Goal: Check status: Check status

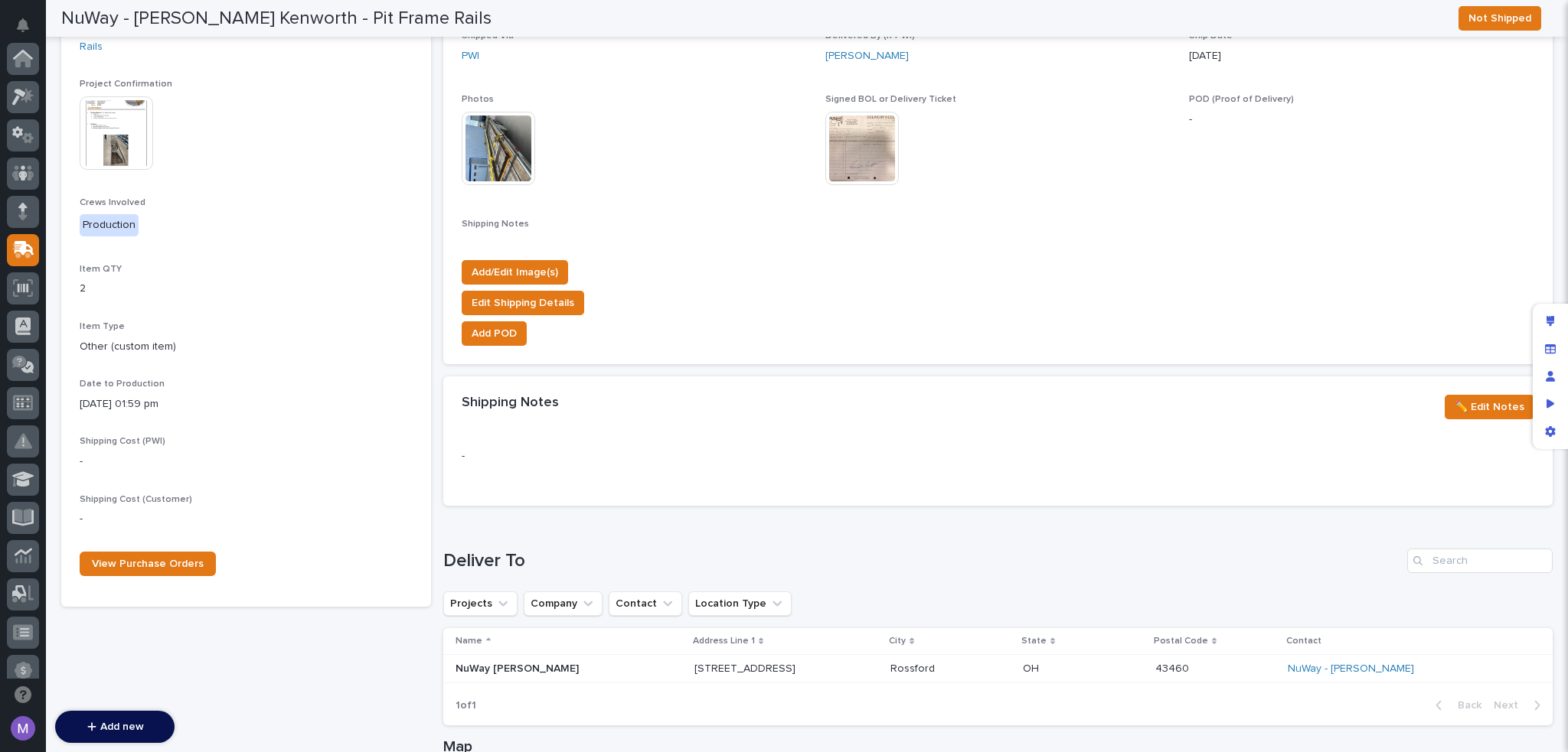
scroll to position [191, 0]
click at [735, 541] on div "Loading... Saving… Deliver To Projects Company Contact Location Type Name Addre…" at bounding box center [998, 628] width 1109 height 220
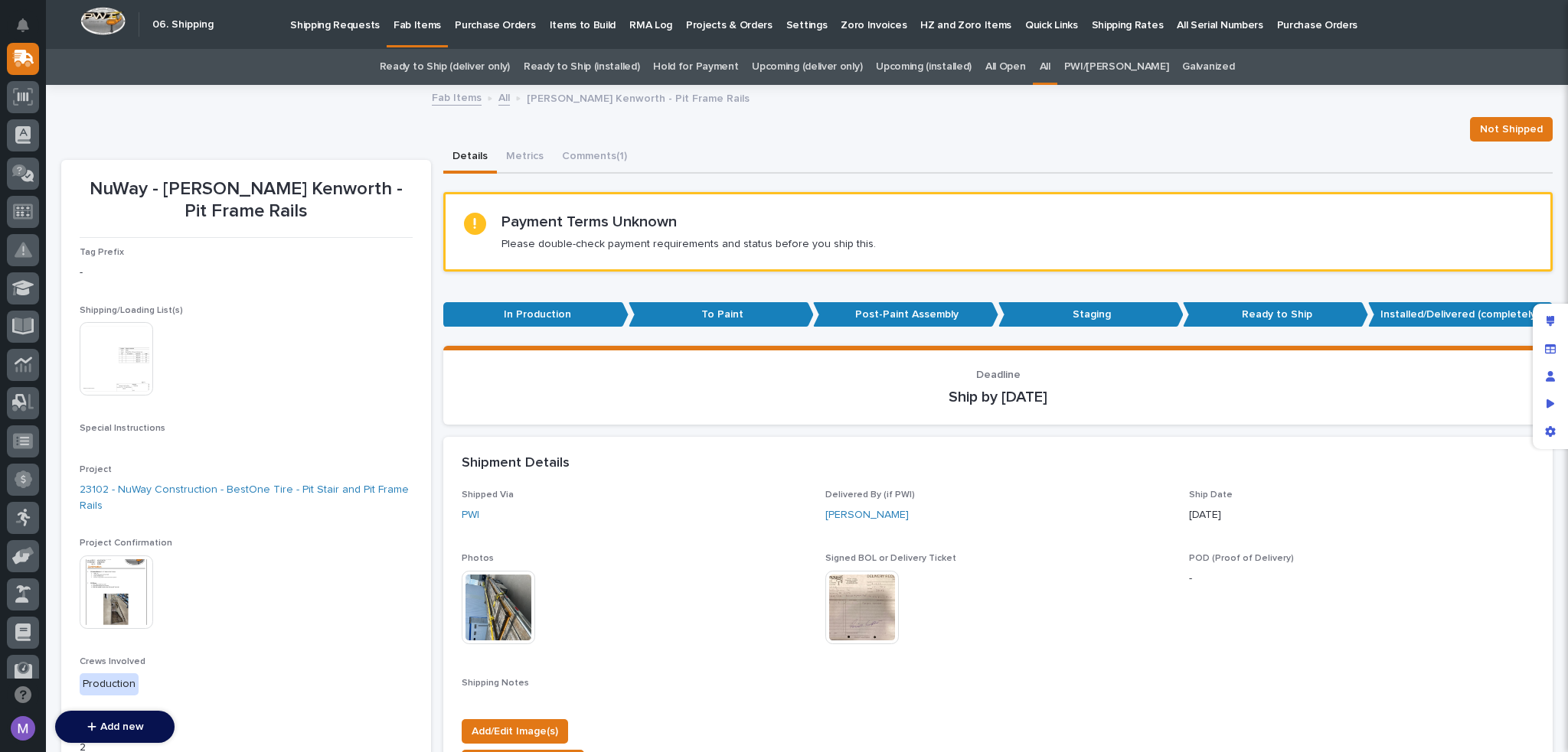
click at [752, 139] on div "Not Shipped" at bounding box center [807, 129] width 1492 height 24
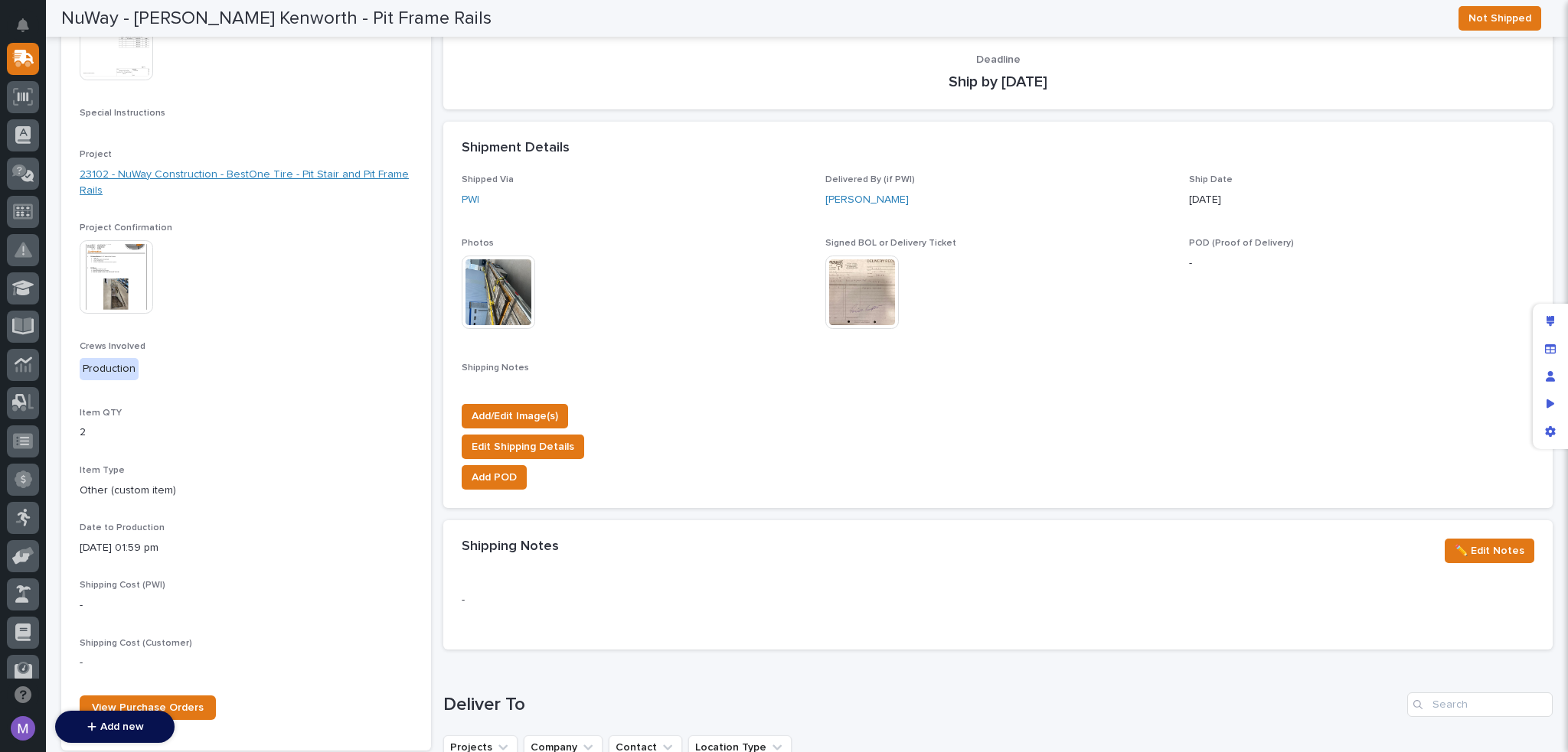
scroll to position [459, 0]
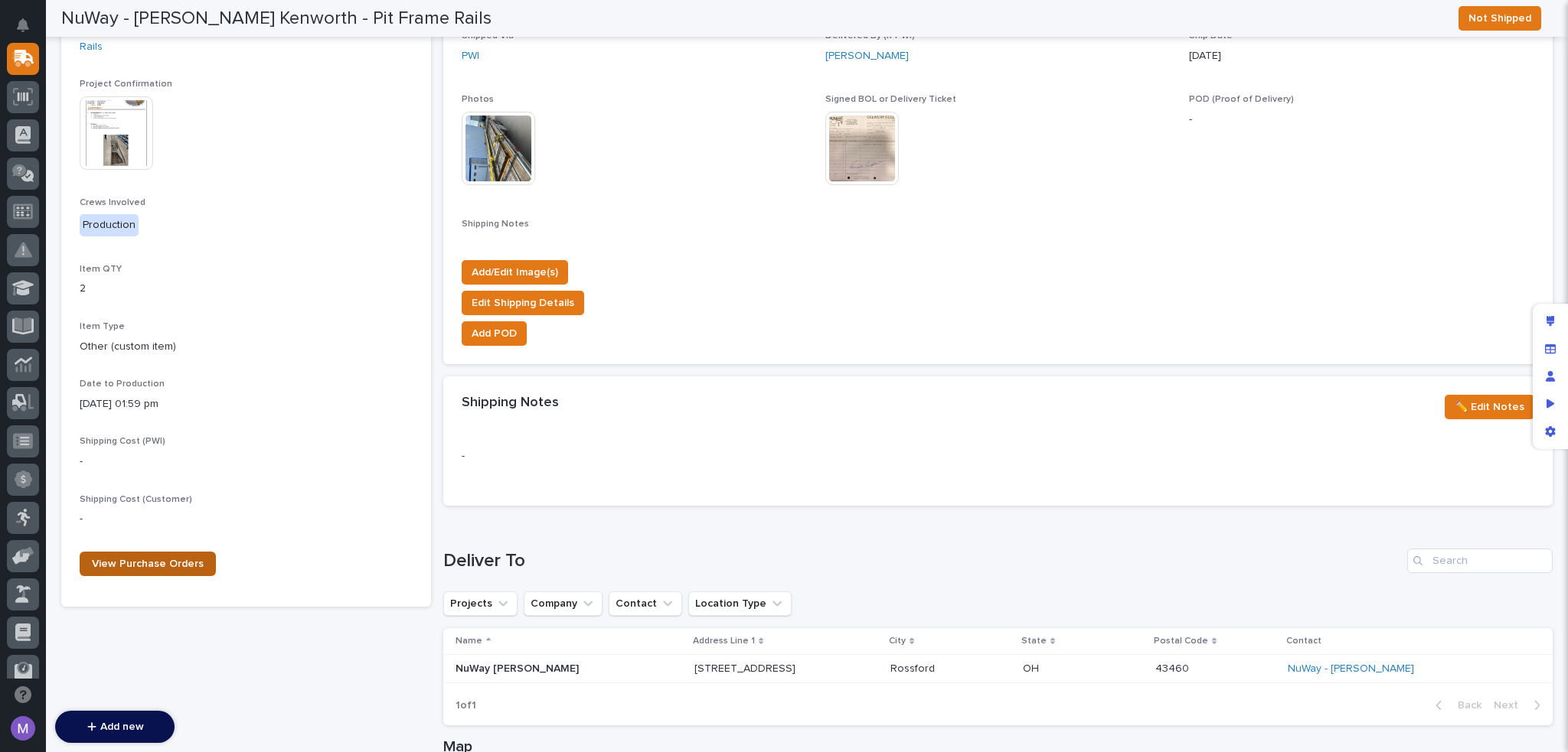
click at [166, 565] on span "View Purchase Orders" at bounding box center [147, 564] width 112 height 10
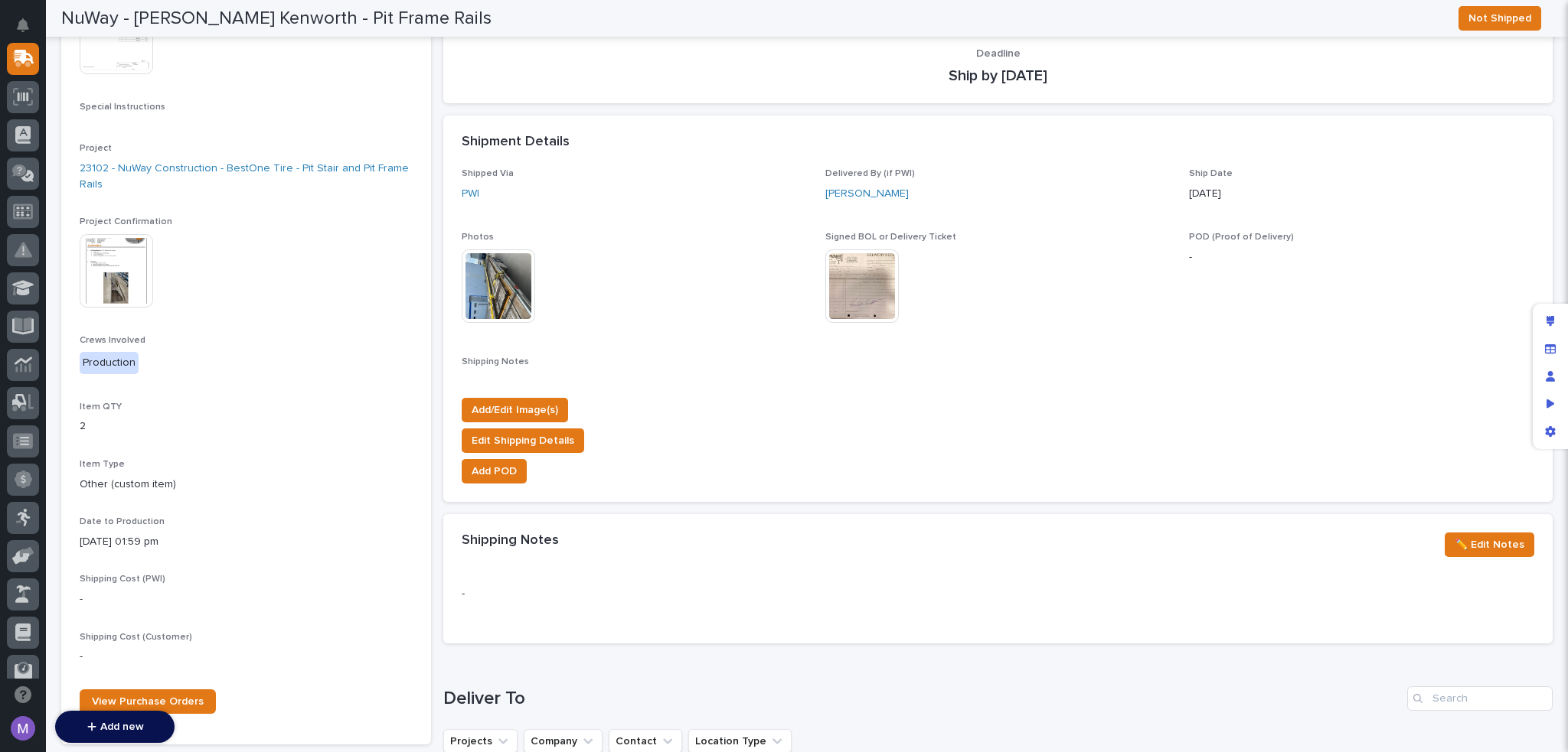
scroll to position [0, 0]
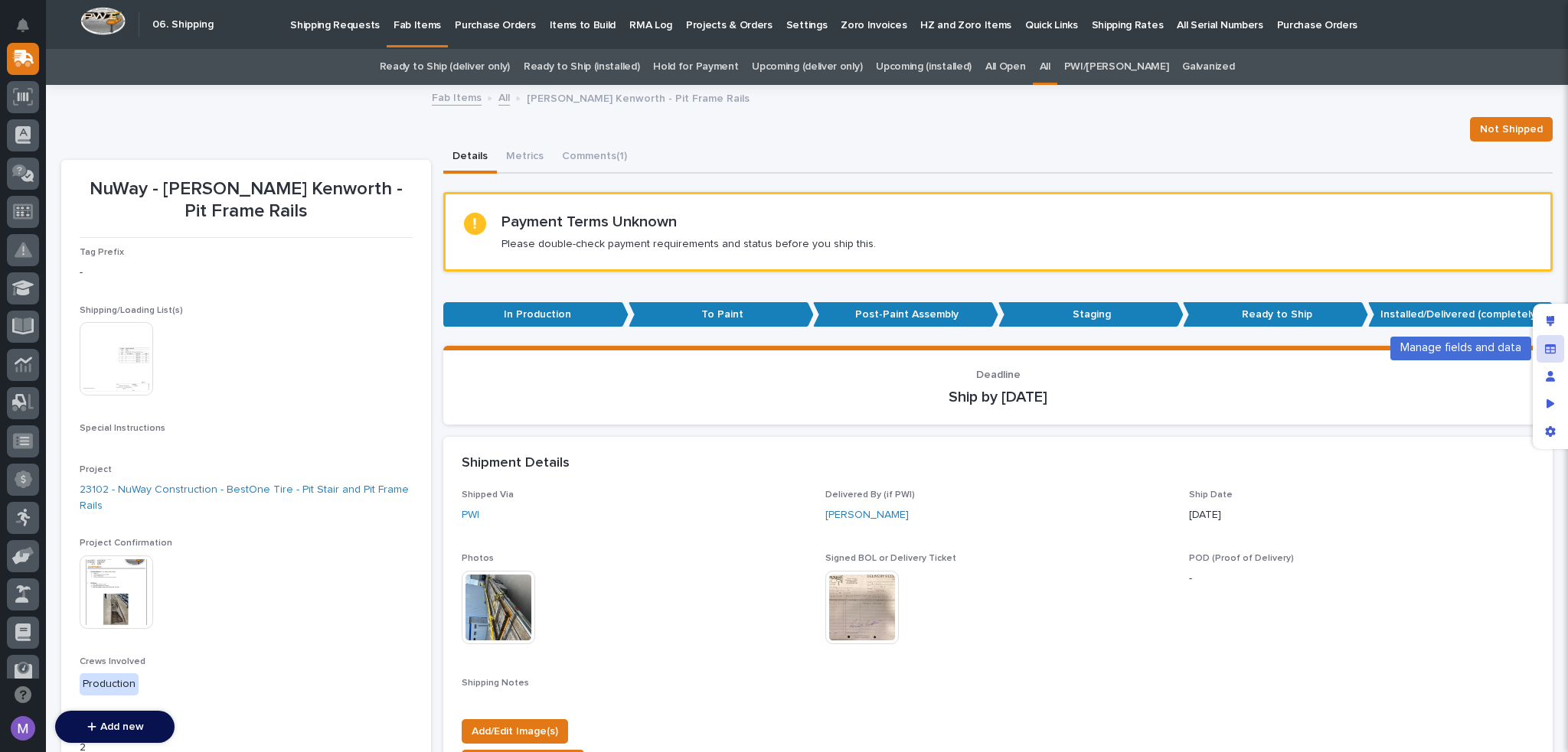
click at [1554, 345] on icon "Manage fields and data" at bounding box center [1551, 349] width 10 height 10
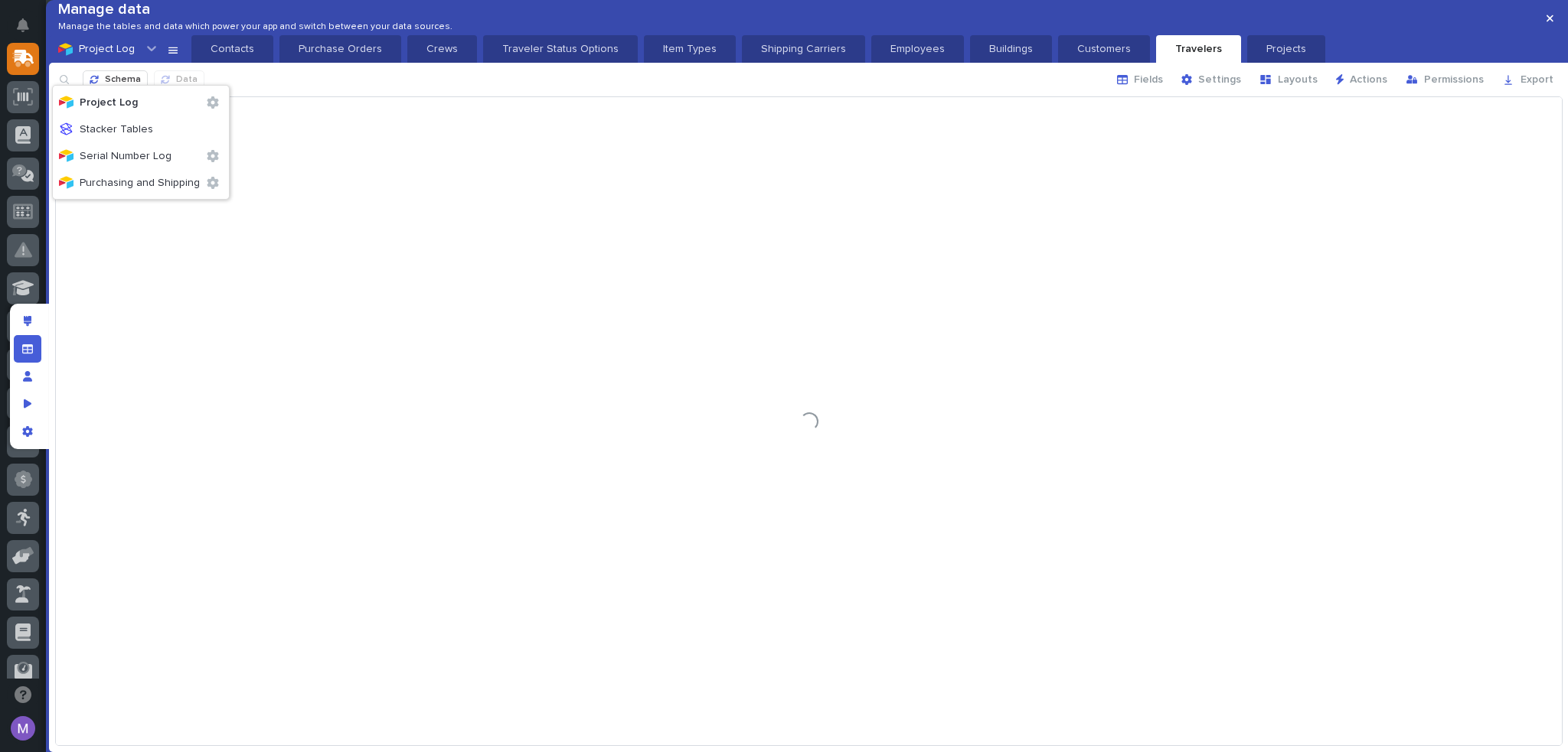
click at [147, 52] on icon at bounding box center [152, 49] width 10 height 5
click at [162, 62] on div "option Project Log focused, 1 of 4. 4 results available. Use Up and Down to cho…" at bounding box center [809, 49] width 1519 height 28
click at [175, 62] on div "Project Log Contacts Purchase Orders Crews Traveler Status Options Item Types S…" at bounding box center [809, 49] width 1519 height 28
click at [174, 55] on icon at bounding box center [173, 49] width 12 height 12
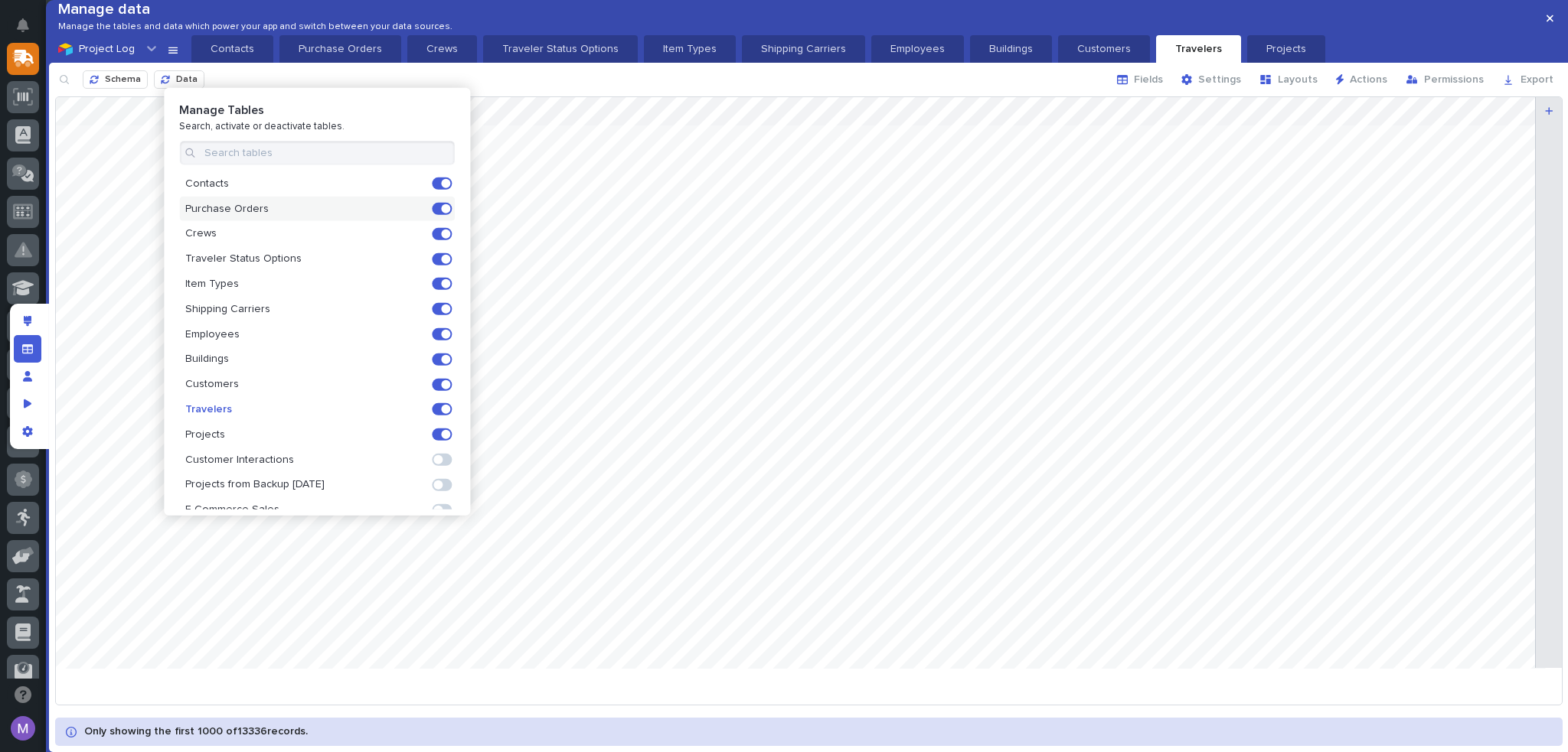
click at [441, 206] on span at bounding box center [446, 209] width 10 height 10
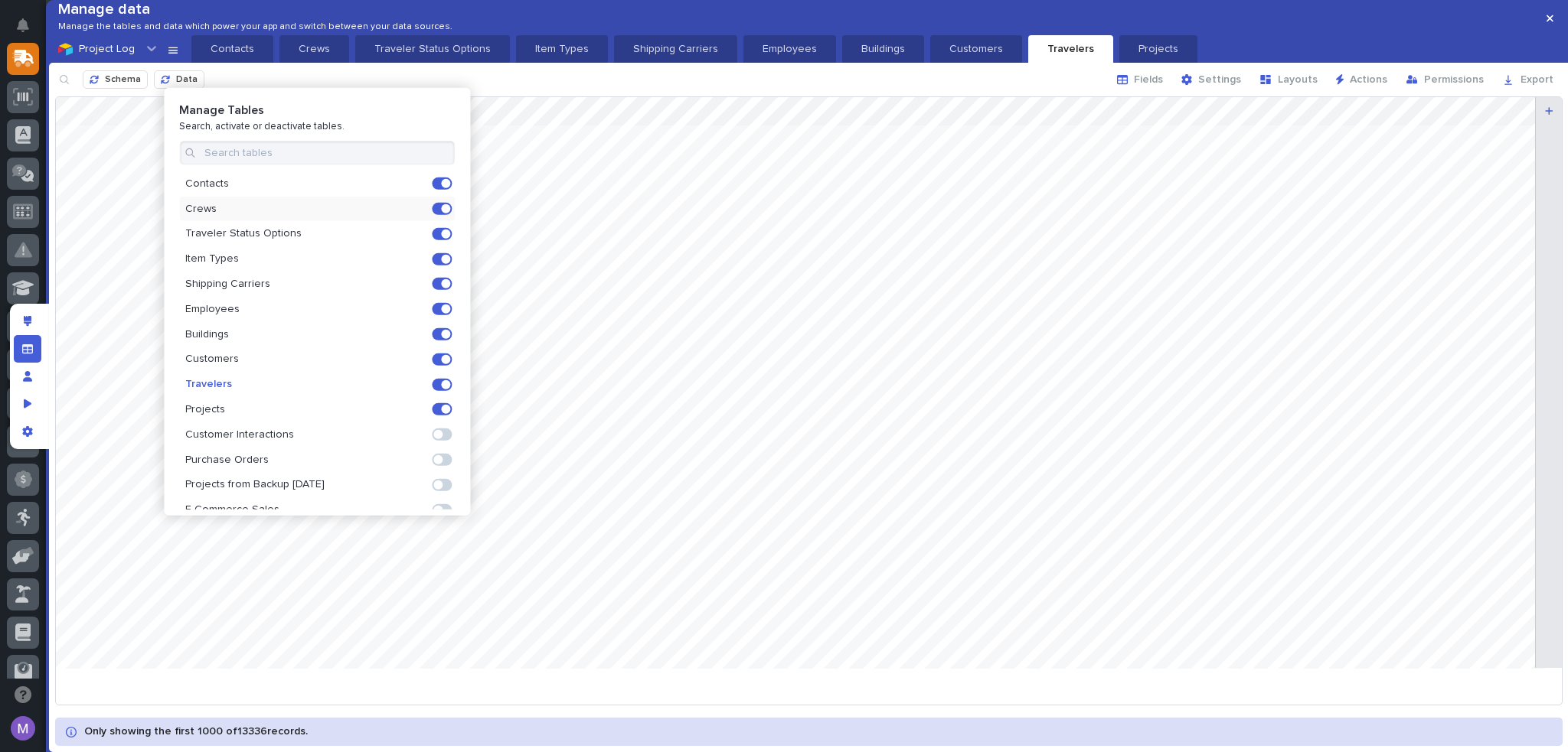
click at [448, 16] on div "Manage data Manage the tables and data which power your app and switch between …" at bounding box center [809, 17] width 1519 height 36
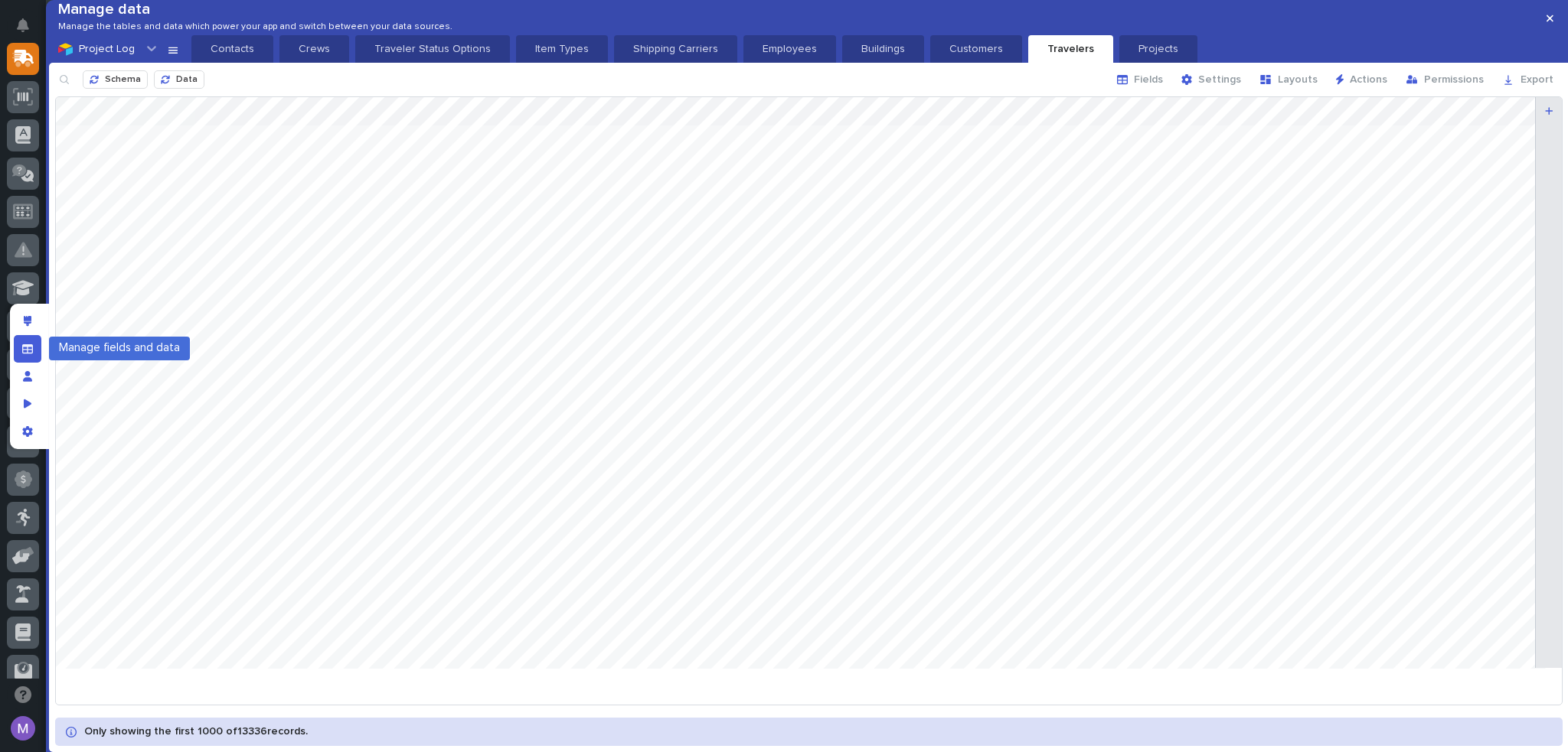
click at [29, 347] on icon "Manage fields and data" at bounding box center [28, 349] width 10 height 10
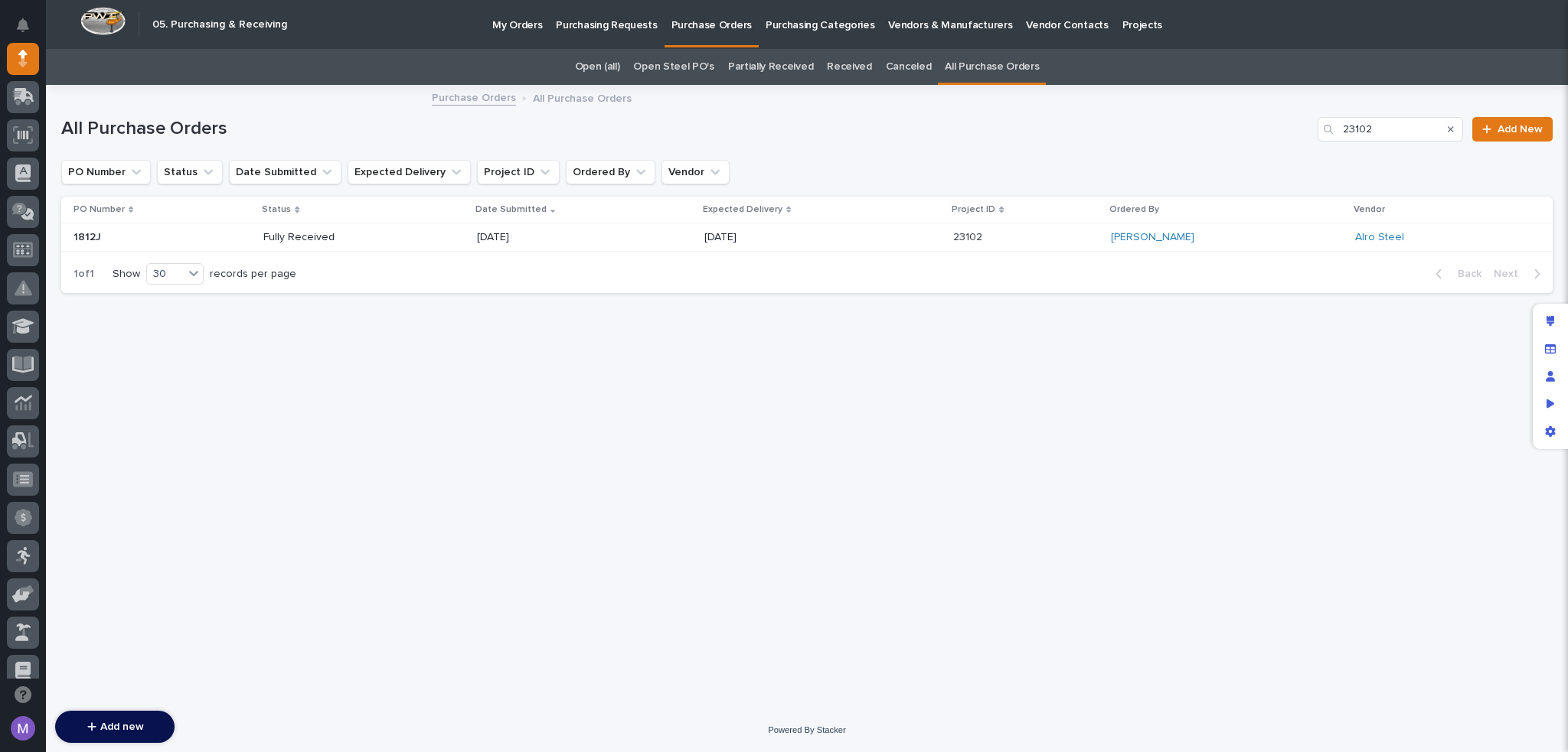
click at [1240, 23] on div "My Orders Purchasing Requests Purchase Orders Purchasing Categories Vendors & M…" at bounding box center [912, 24] width 1235 height 49
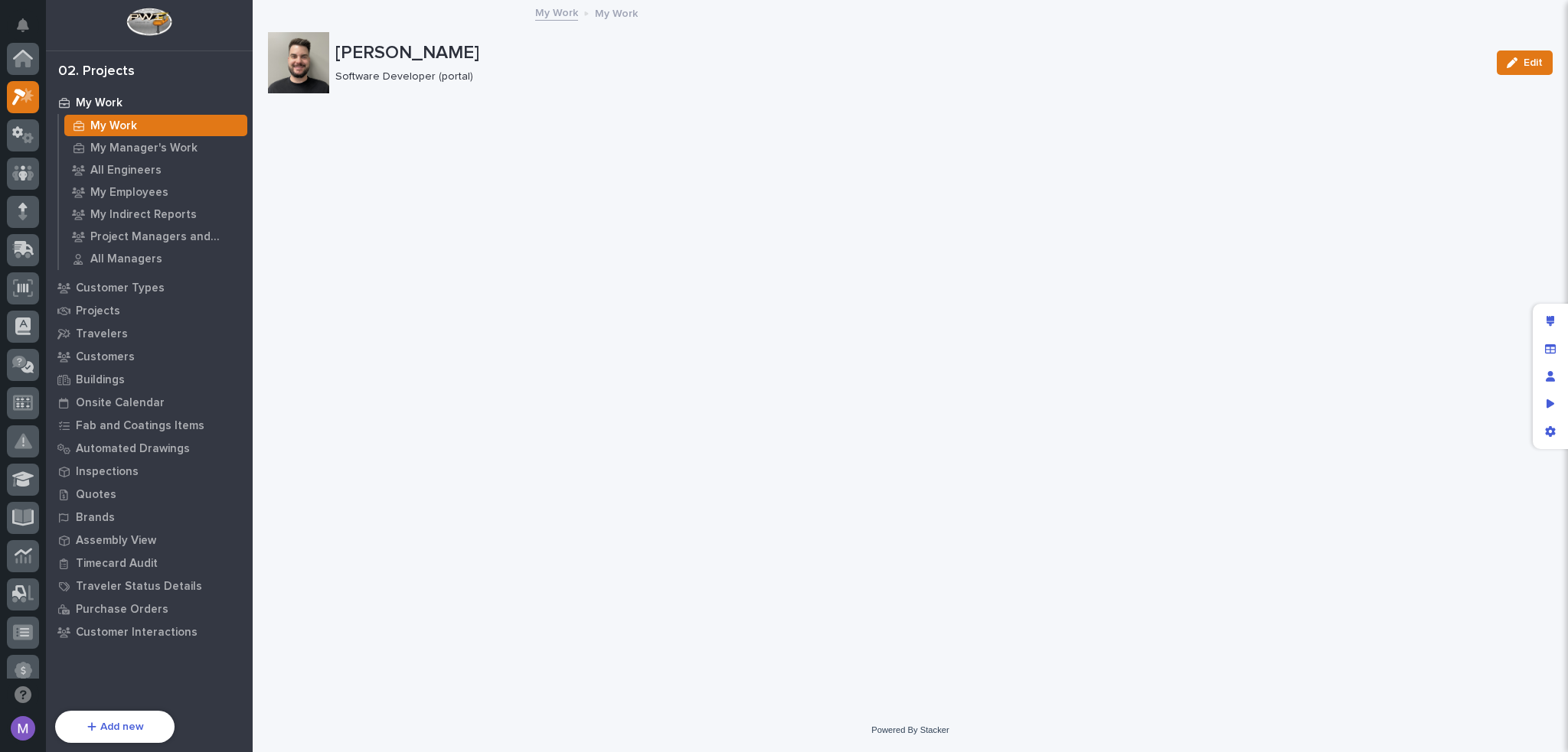
scroll to position [38, 0]
